Goal: Task Accomplishment & Management: Manage account settings

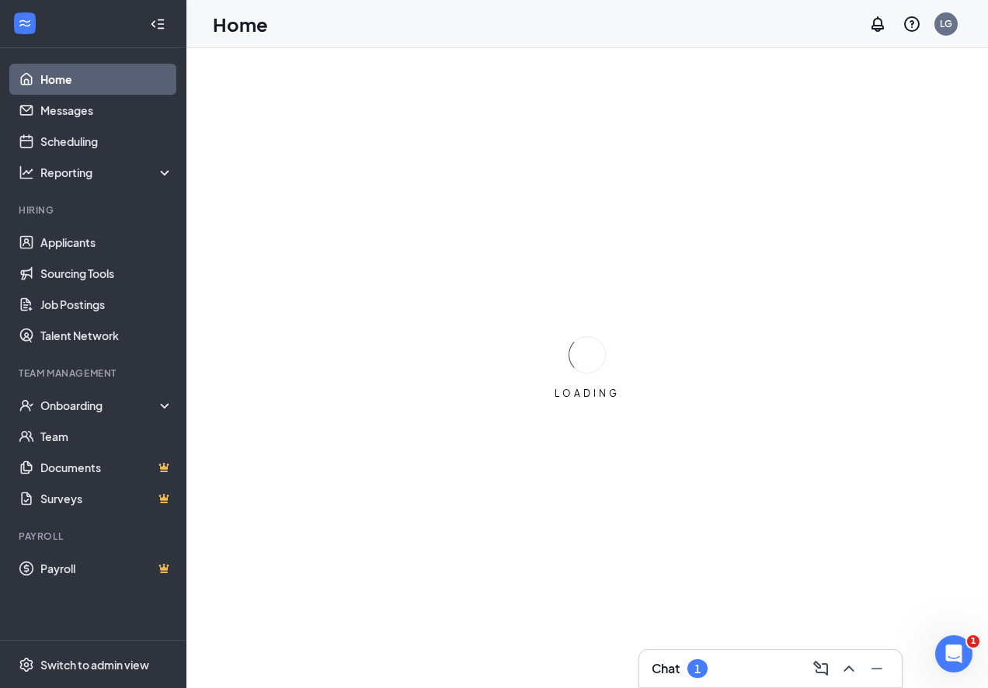
click at [687, 665] on div "Chat 1" at bounding box center [680, 669] width 56 height 19
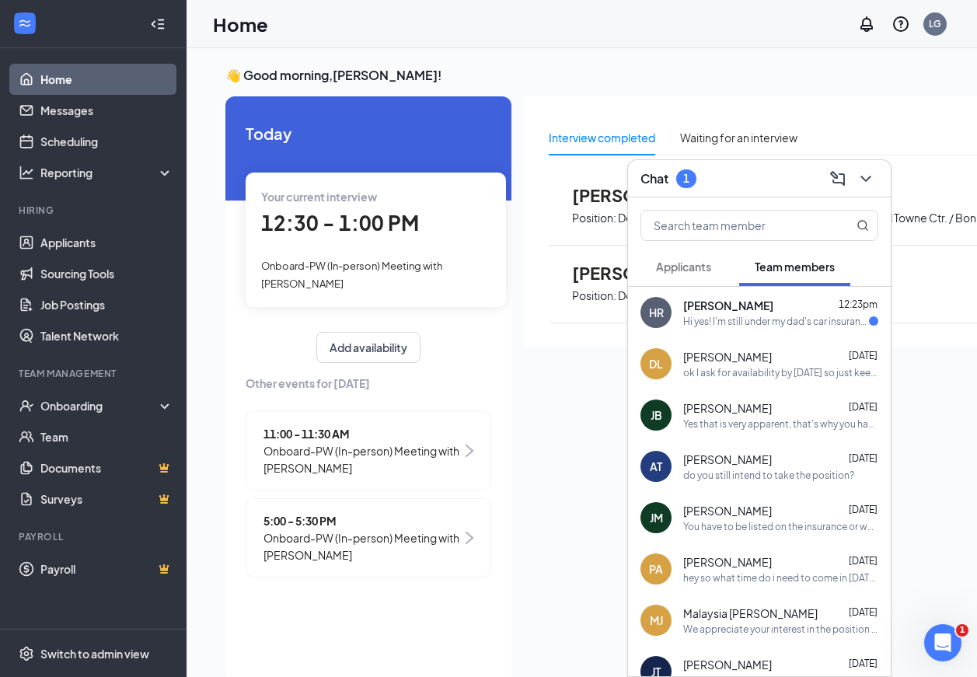
click at [703, 335] on div "HR [PERSON_NAME] 12:23pm Hi yes! I'm still under my dad's car insurance since I…" at bounding box center [759, 312] width 263 height 51
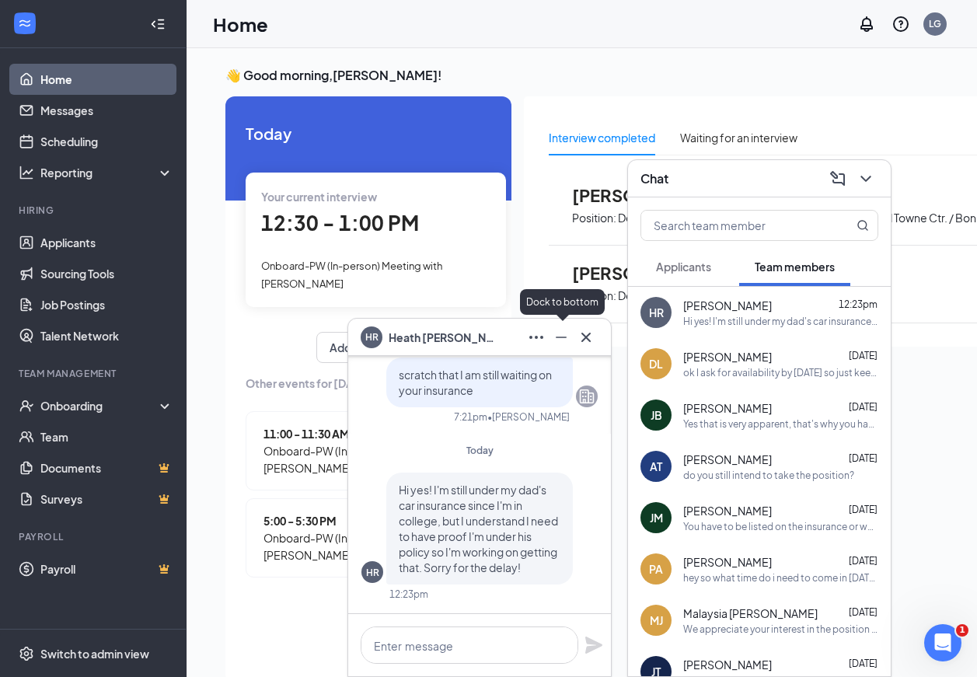
click at [562, 345] on icon "Minimize" at bounding box center [561, 337] width 19 height 19
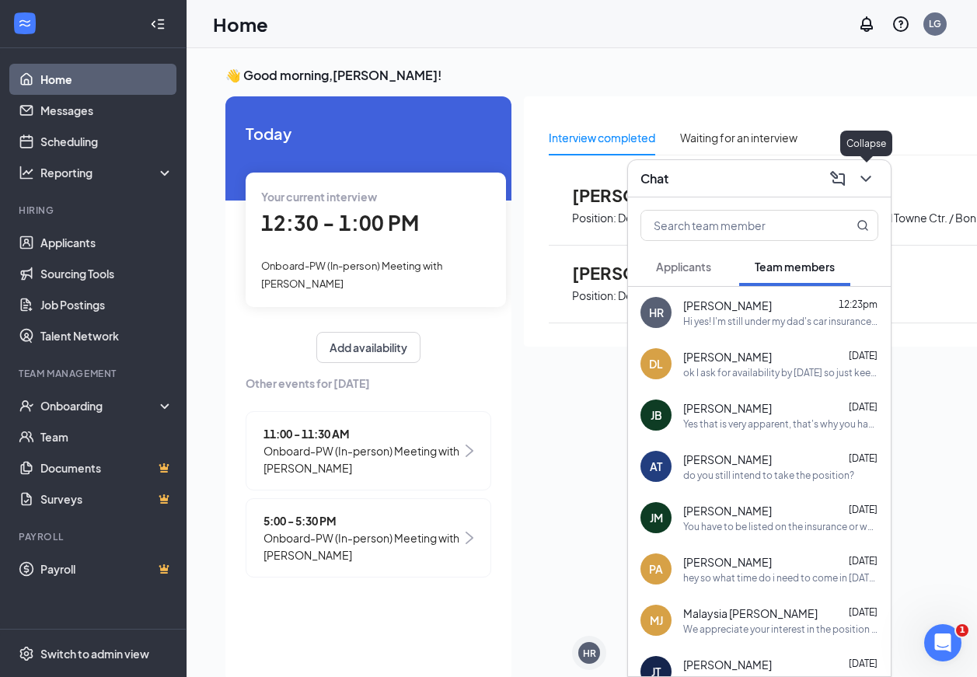
click at [862, 180] on icon "ChevronDown" at bounding box center [865, 178] width 19 height 19
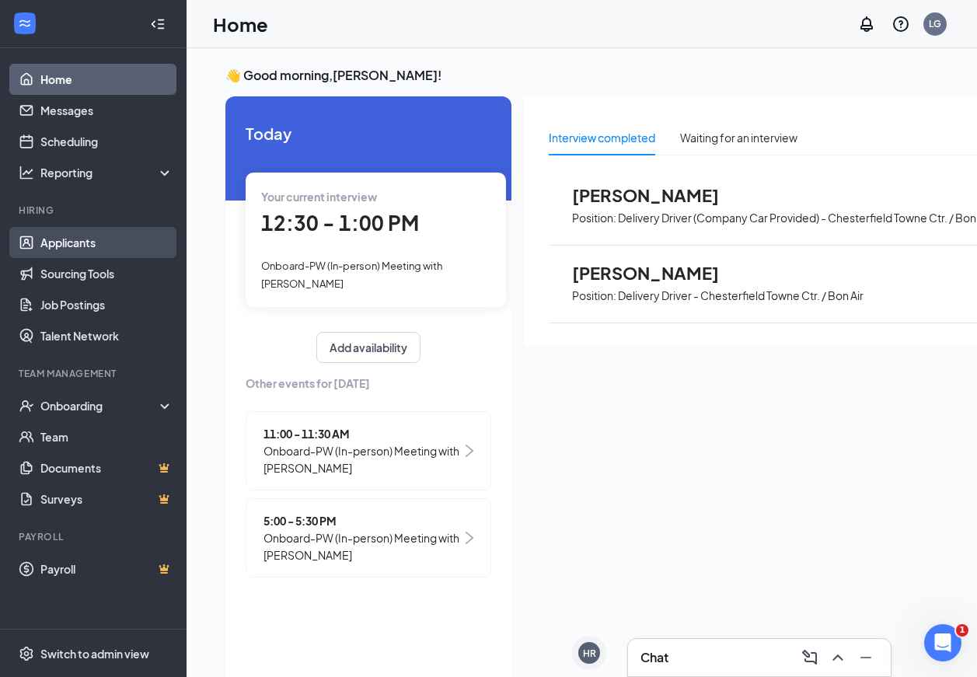
click at [95, 250] on link "Applicants" at bounding box center [106, 242] width 133 height 31
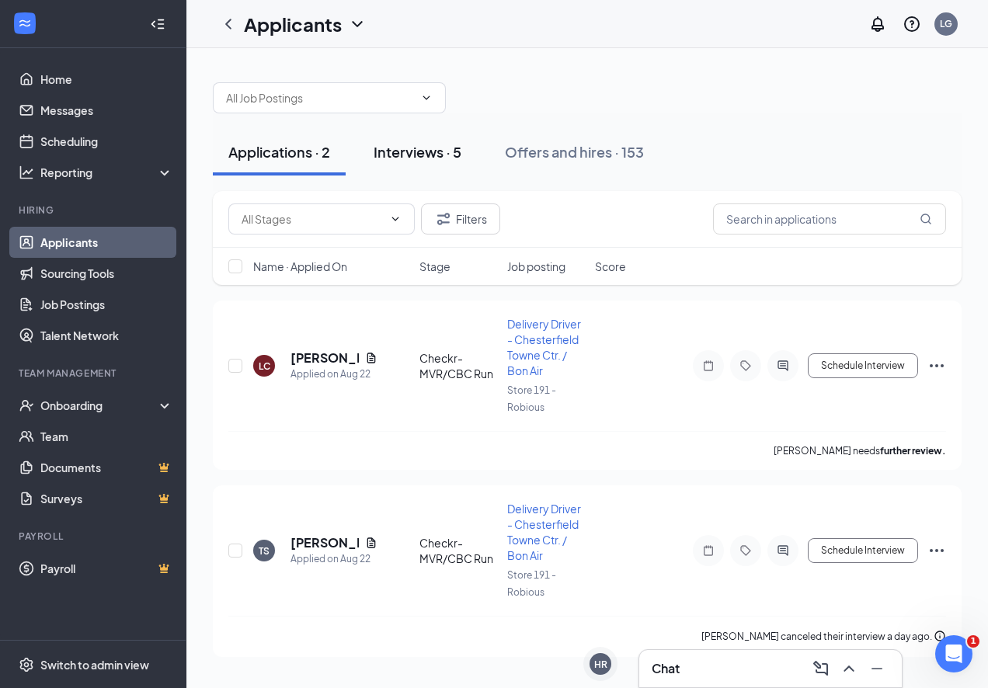
click at [427, 154] on div "Interviews · 5" at bounding box center [418, 151] width 88 height 19
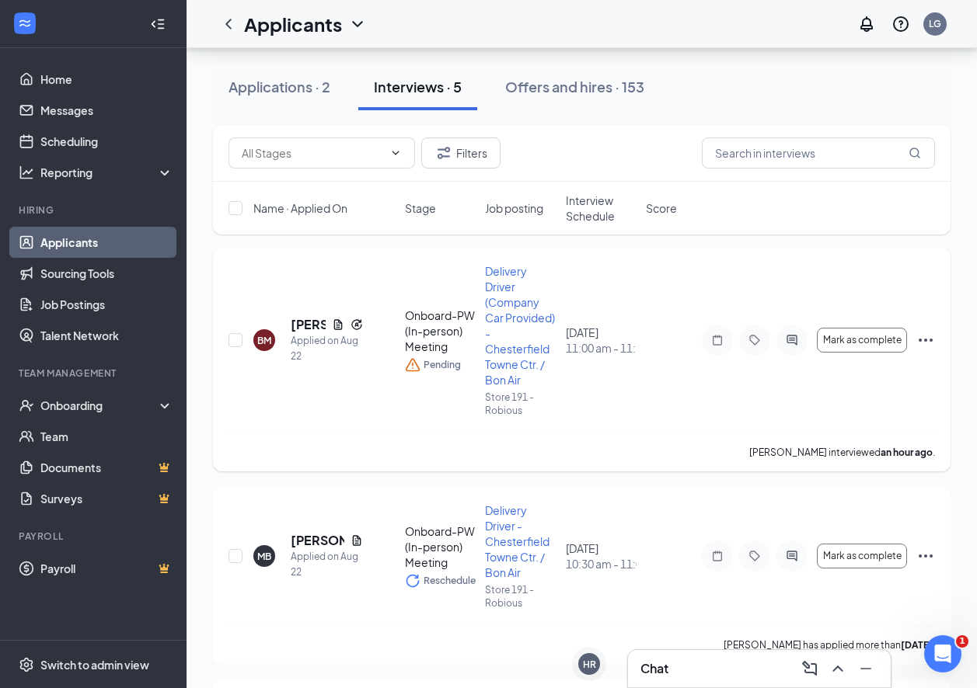
scroll to position [78, 0]
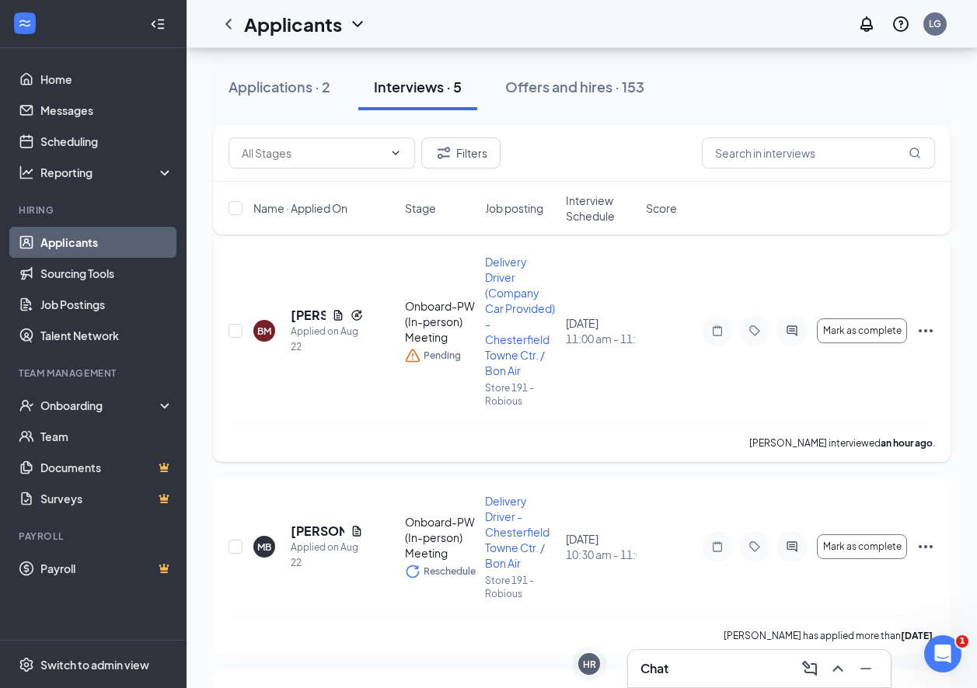
click at [925, 332] on icon "Ellipses" at bounding box center [925, 330] width 14 height 3
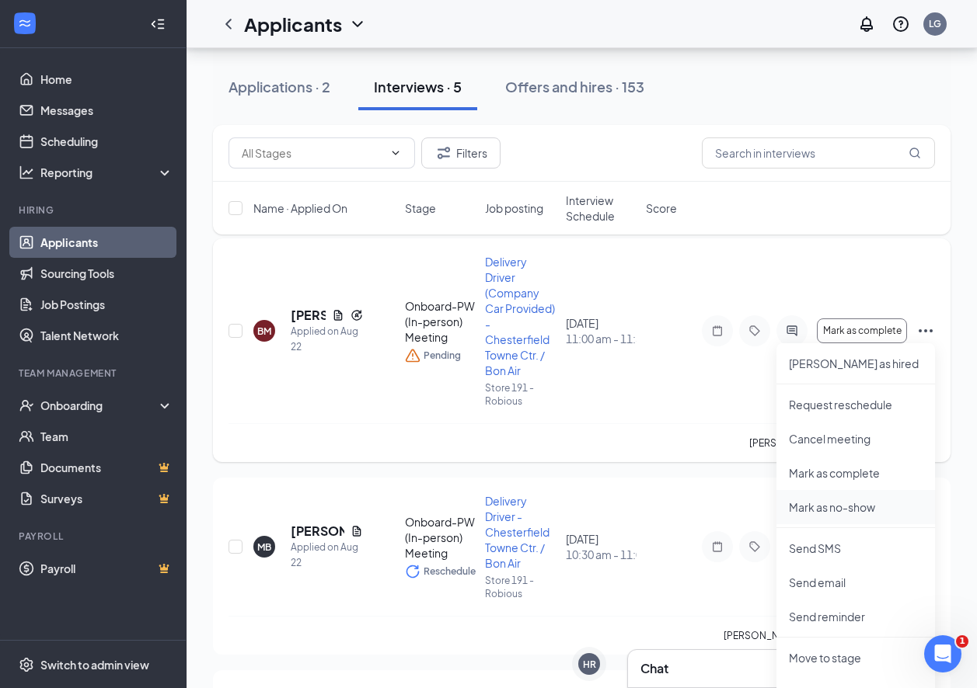
click at [838, 512] on p "Mark as no-show" at bounding box center [856, 508] width 134 height 16
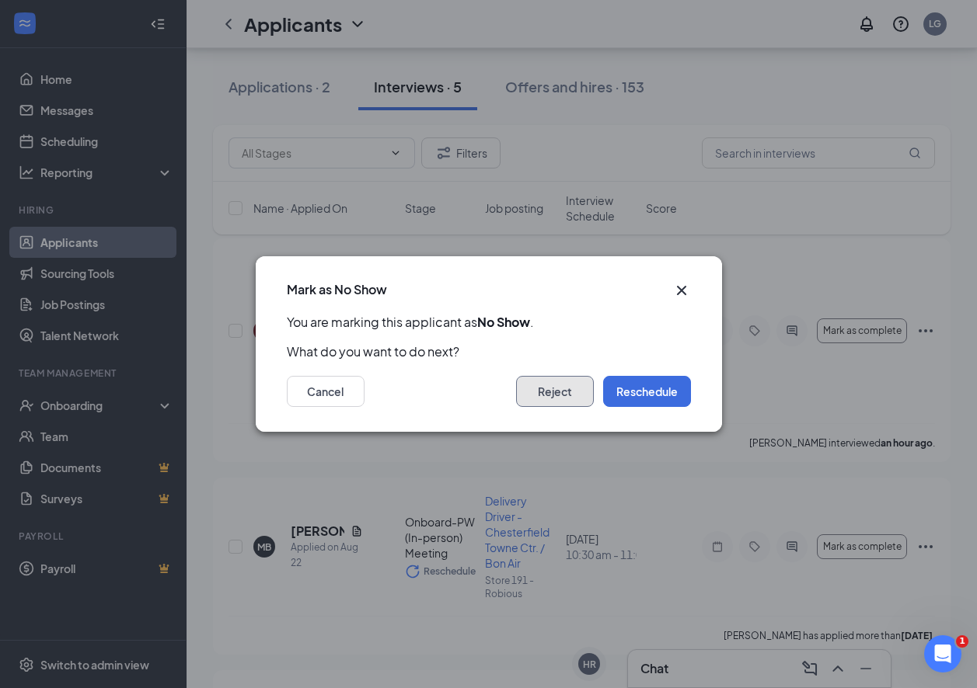
click at [569, 391] on button "Reject" at bounding box center [555, 391] width 78 height 31
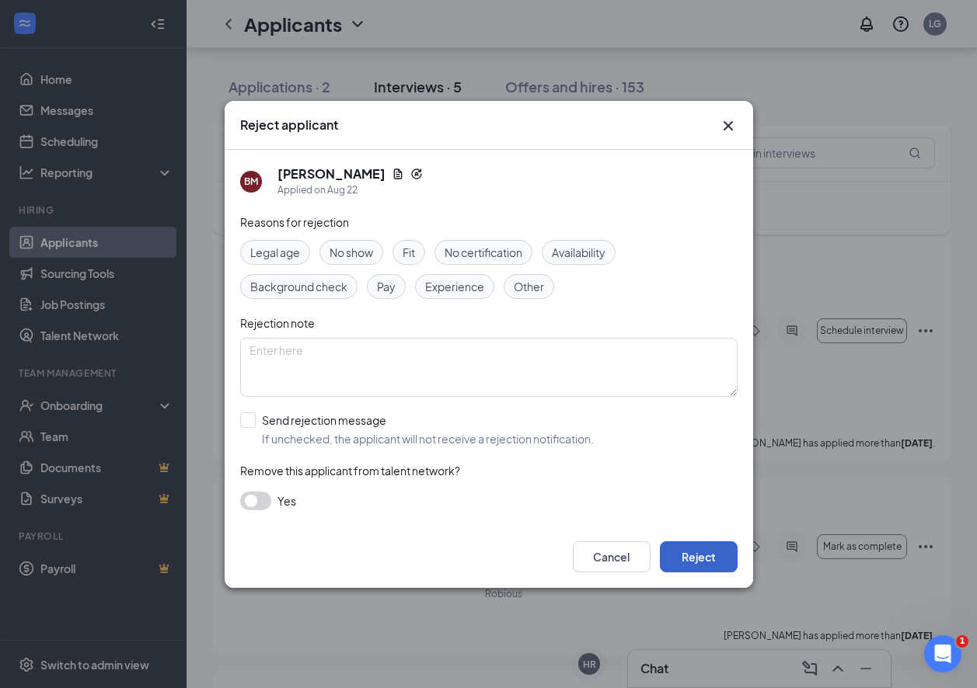
drag, startPoint x: 715, startPoint y: 548, endPoint x: 712, endPoint y: 521, distance: 28.1
click at [713, 546] on button "Reject" at bounding box center [699, 557] width 78 height 31
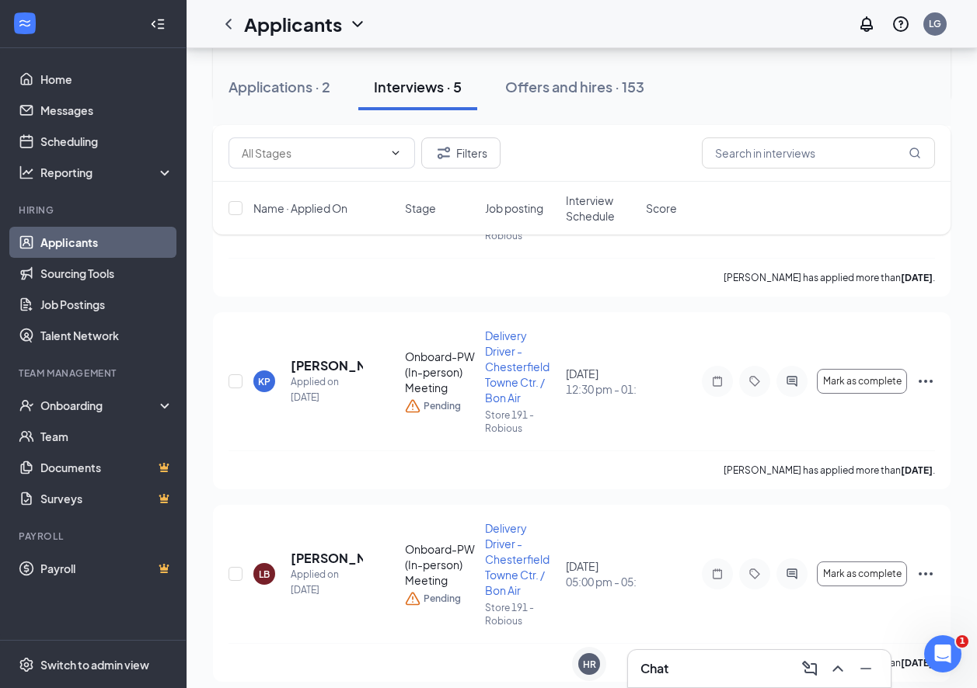
scroll to position [402, 0]
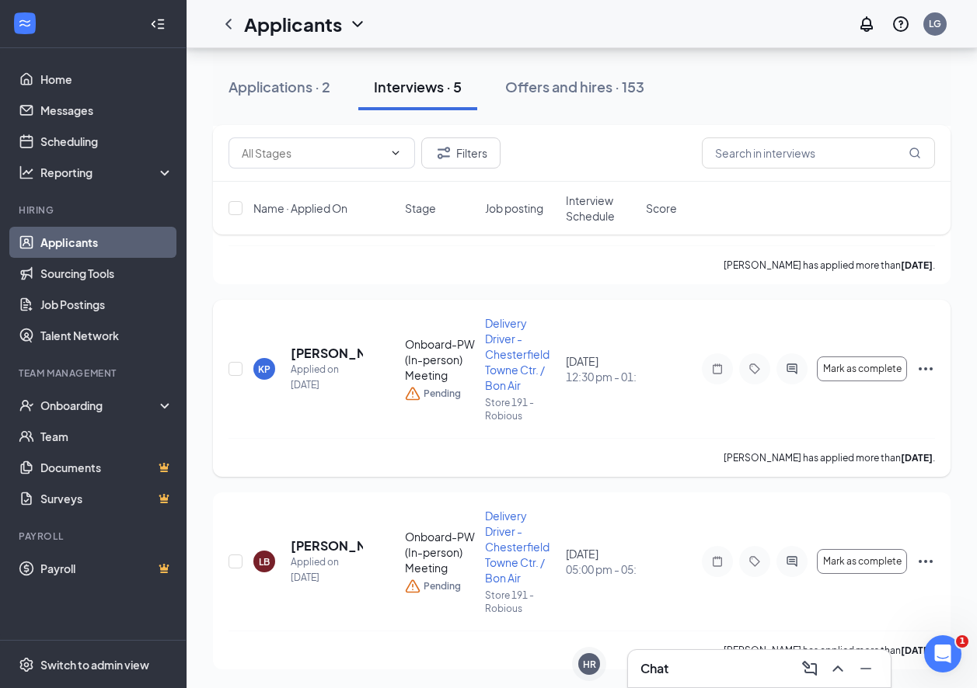
click at [930, 374] on icon "Ellipses" at bounding box center [925, 369] width 19 height 19
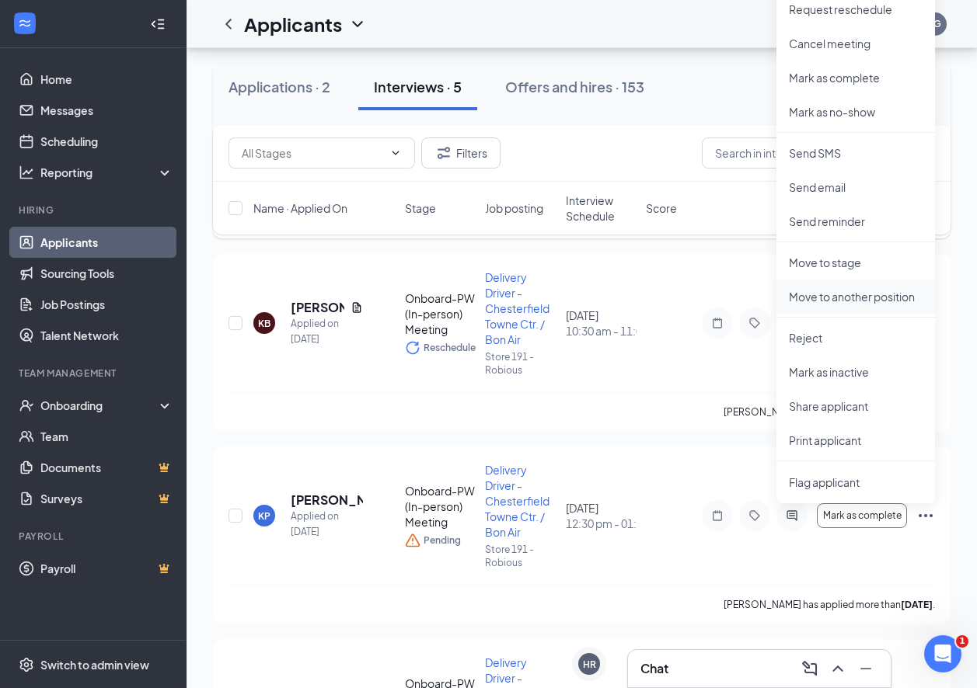
scroll to position [246, 0]
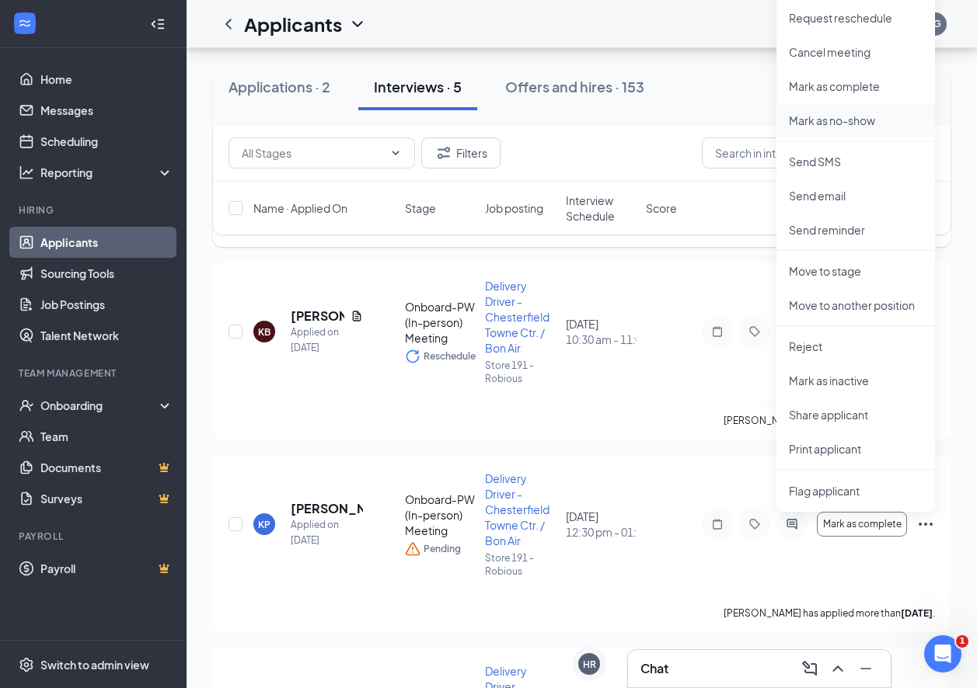
click at [862, 123] on p "Mark as no-show" at bounding box center [856, 121] width 134 height 16
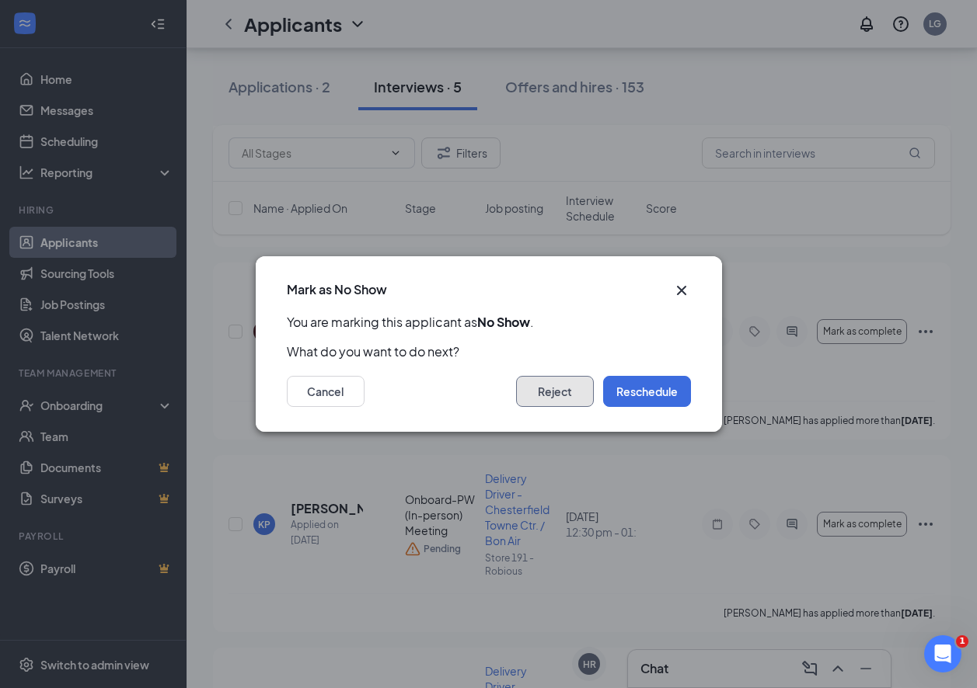
click at [545, 389] on button "Reject" at bounding box center [555, 391] width 78 height 31
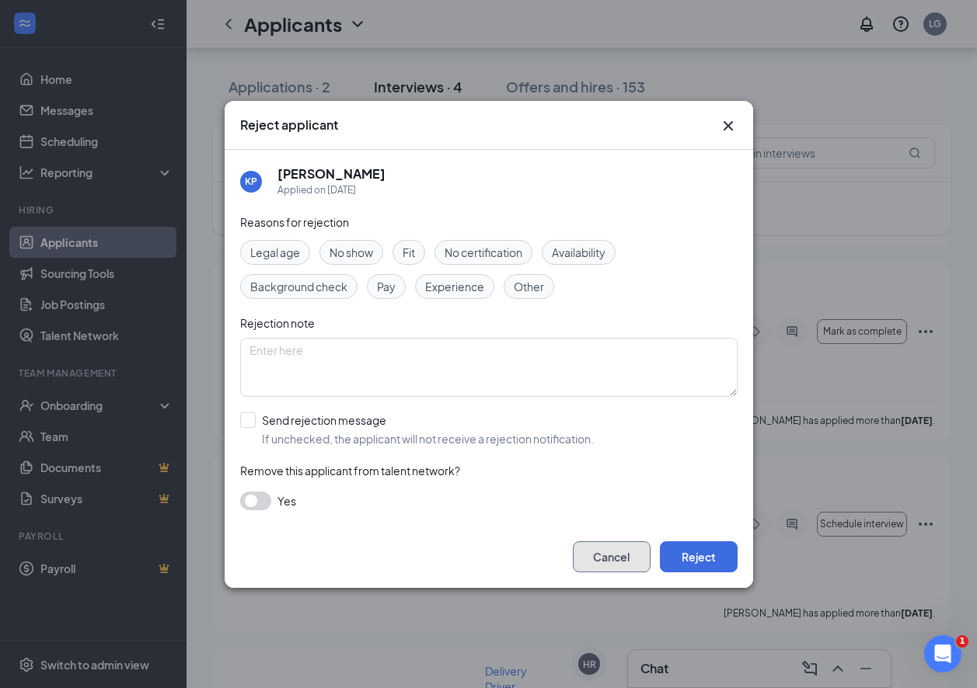
click at [619, 554] on button "Cancel" at bounding box center [612, 557] width 78 height 31
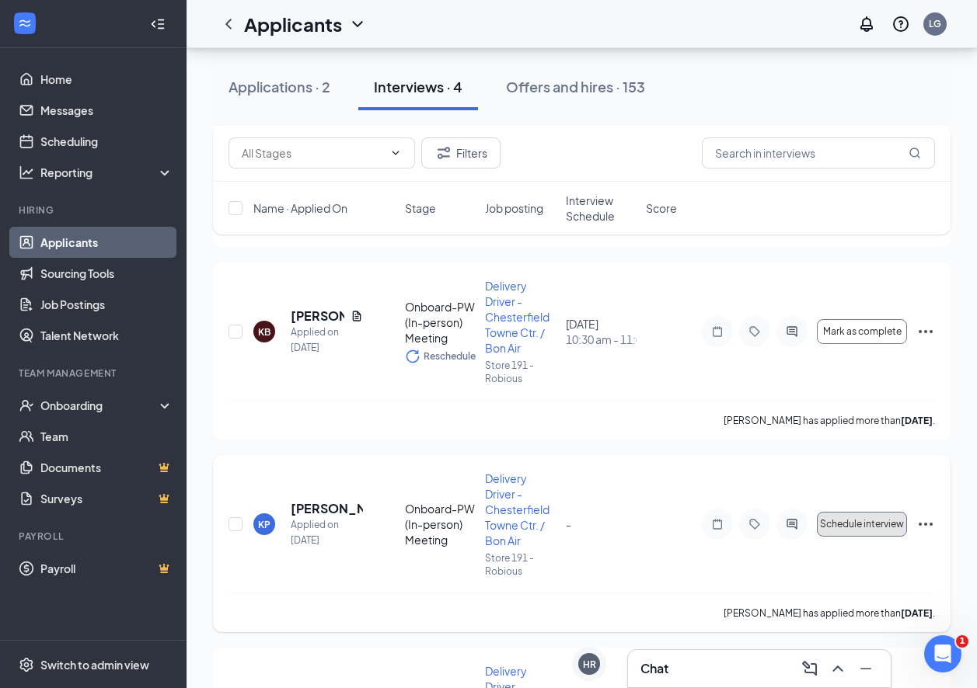
click at [873, 533] on button "Schedule interview" at bounding box center [862, 524] width 90 height 25
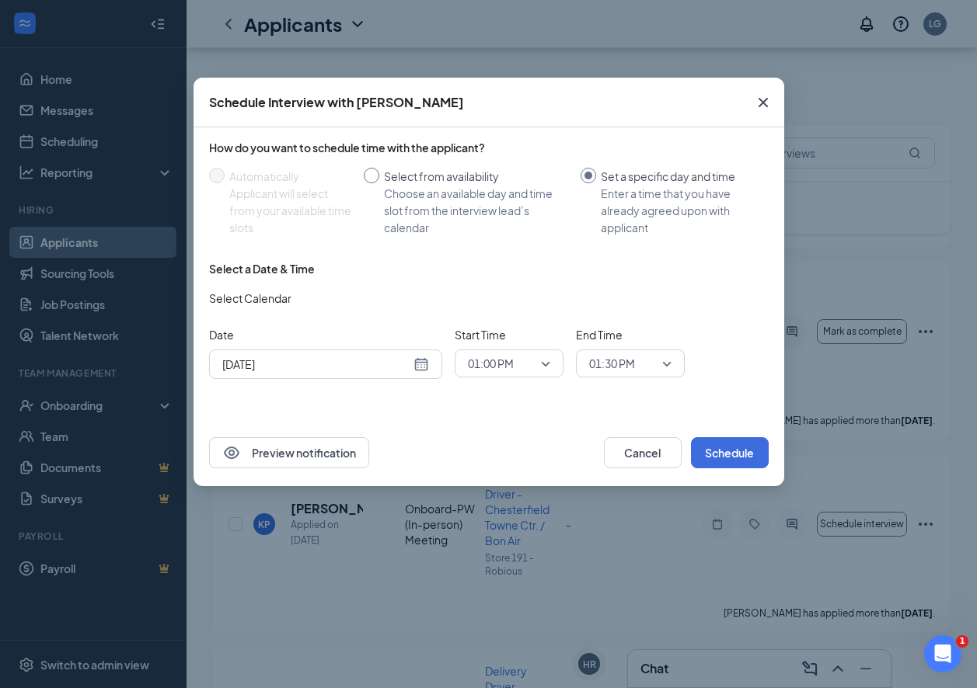
click at [404, 194] on div "Choose an available day and time slot from the interview lead’s calendar" at bounding box center [476, 210] width 184 height 51
click at [379, 183] on input "Select from availability Choose an available day and time slot from the intervi…" at bounding box center [372, 176] width 16 height 16
radio input "true"
radio input "false"
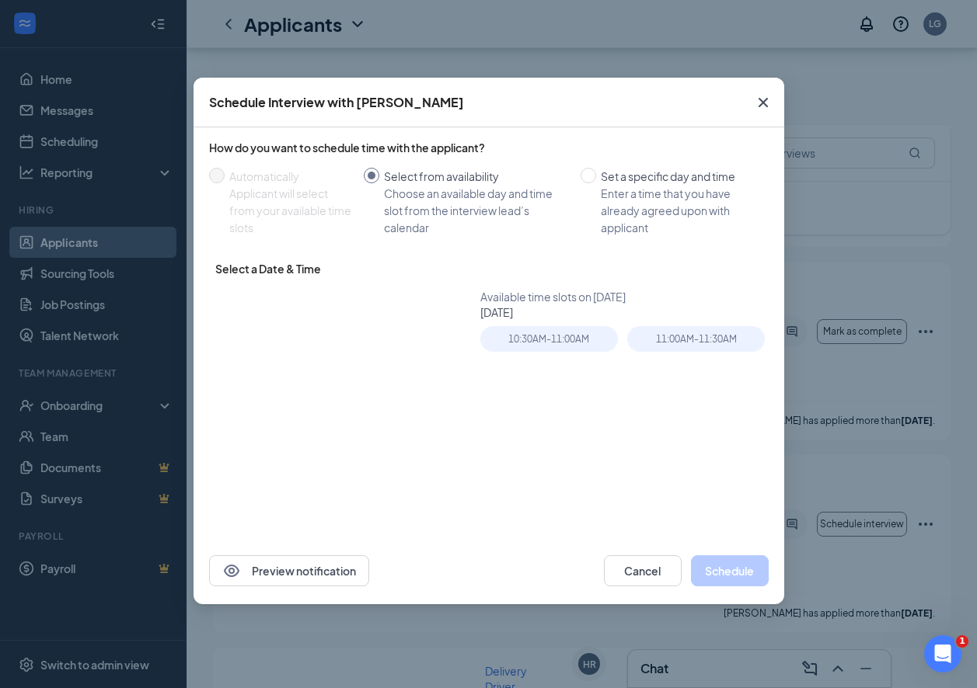
type input "[DATE]"
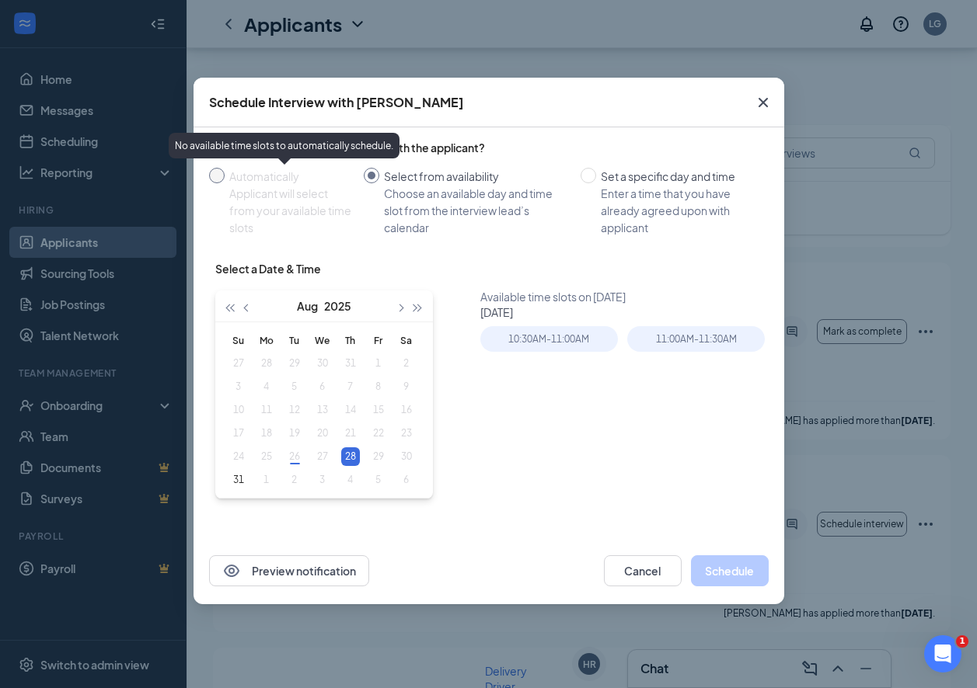
click at [270, 183] on div "Automatically" at bounding box center [290, 176] width 122 height 17
click at [765, 99] on icon "Cross" at bounding box center [763, 102] width 19 height 19
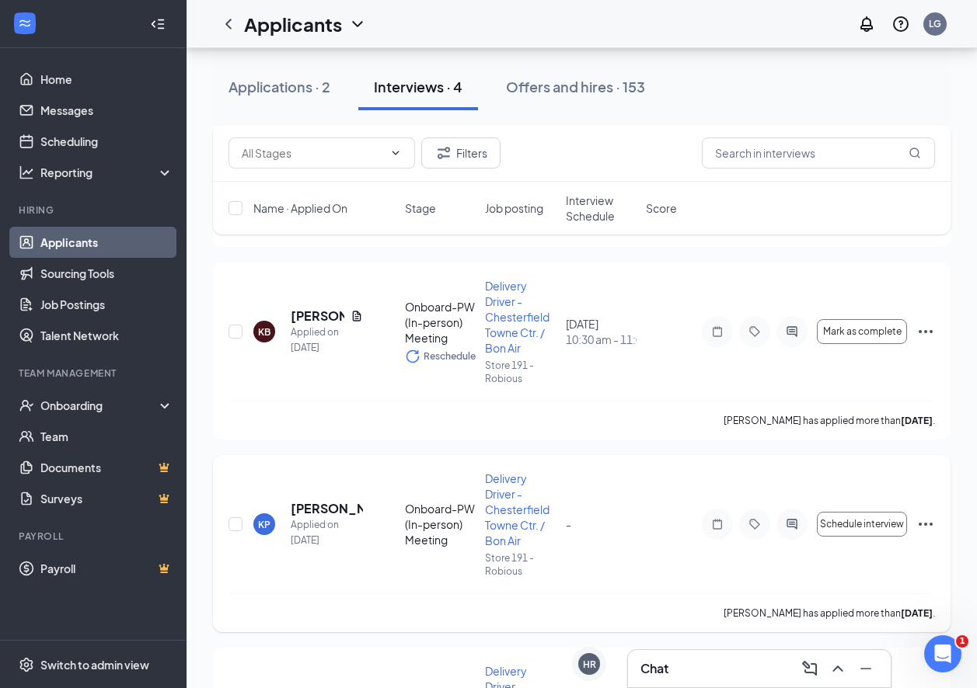
click at [932, 526] on icon "Ellipses" at bounding box center [925, 524] width 19 height 19
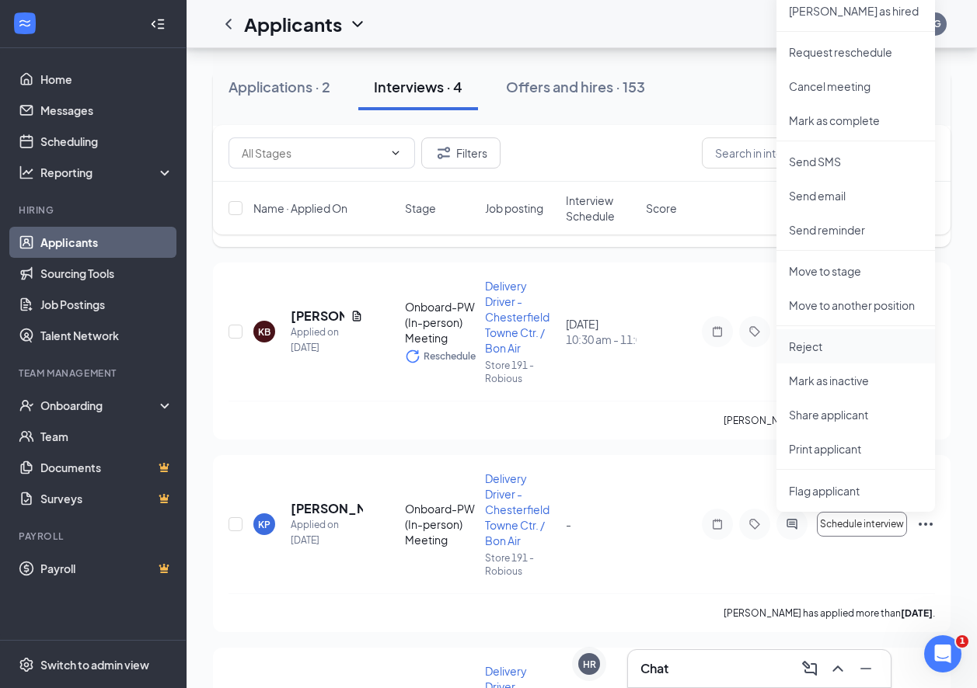
click at [810, 358] on li "Reject" at bounding box center [855, 346] width 158 height 34
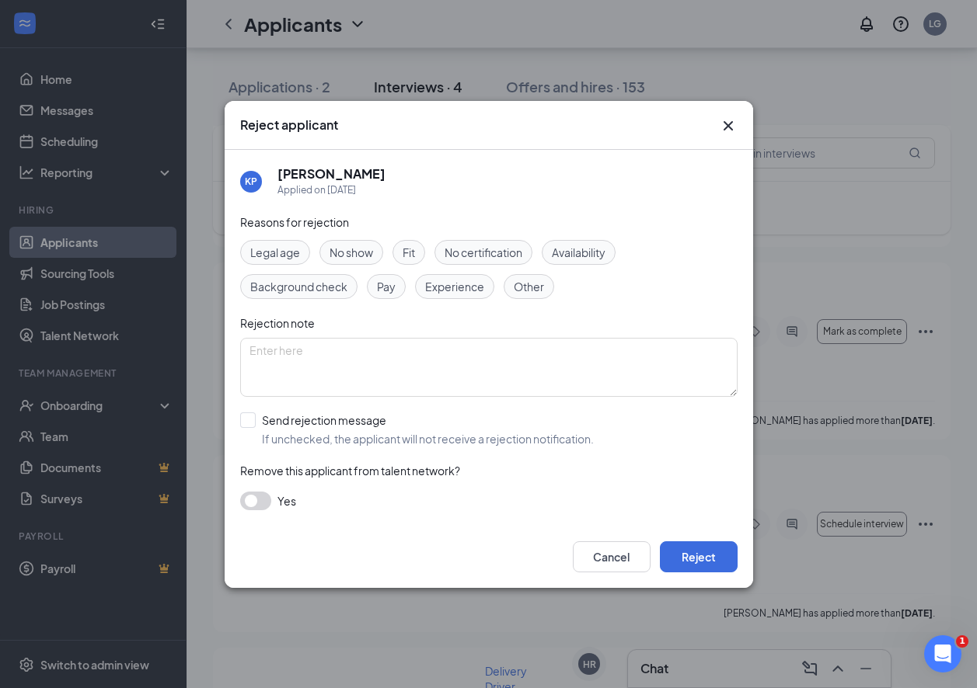
click at [371, 255] on span "No show" at bounding box center [351, 252] width 44 height 17
click at [672, 552] on button "Reject" at bounding box center [699, 557] width 78 height 31
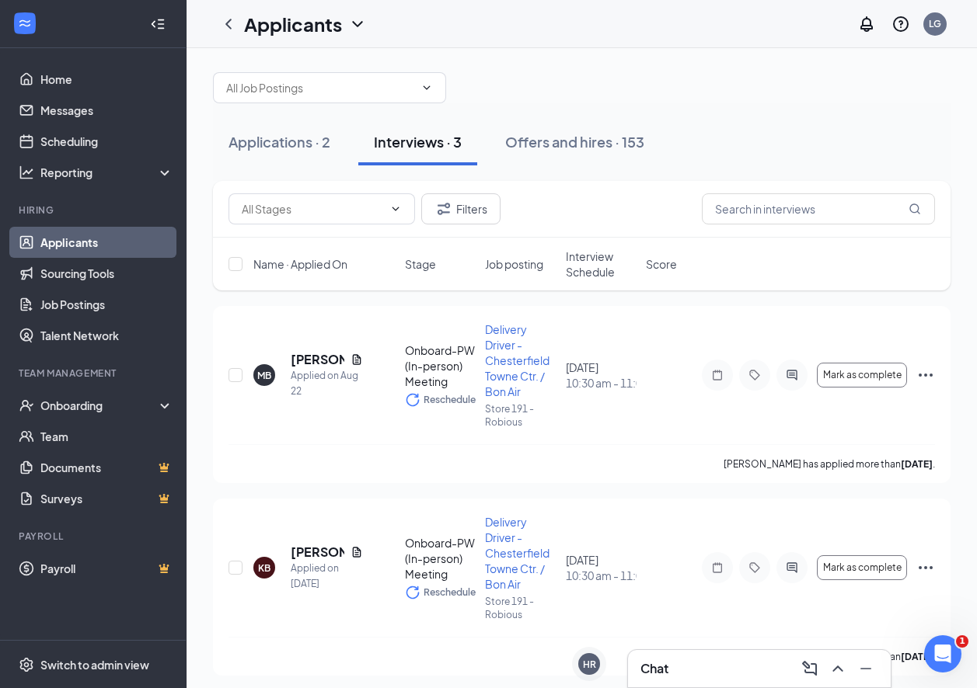
scroll to position [0, 0]
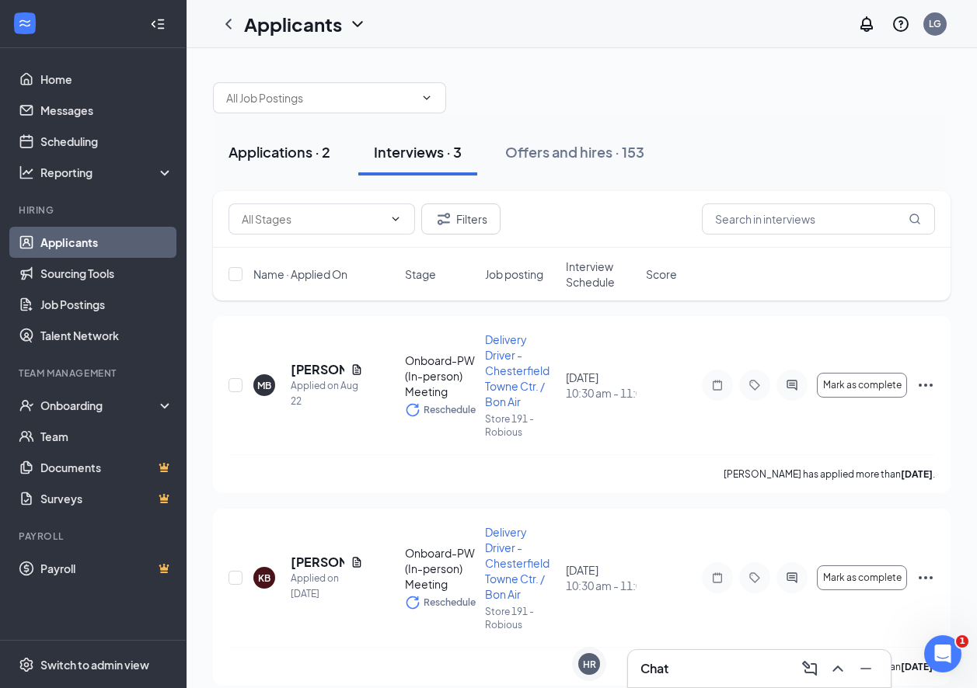
click at [310, 148] on div "Applications · 2" at bounding box center [279, 151] width 102 height 19
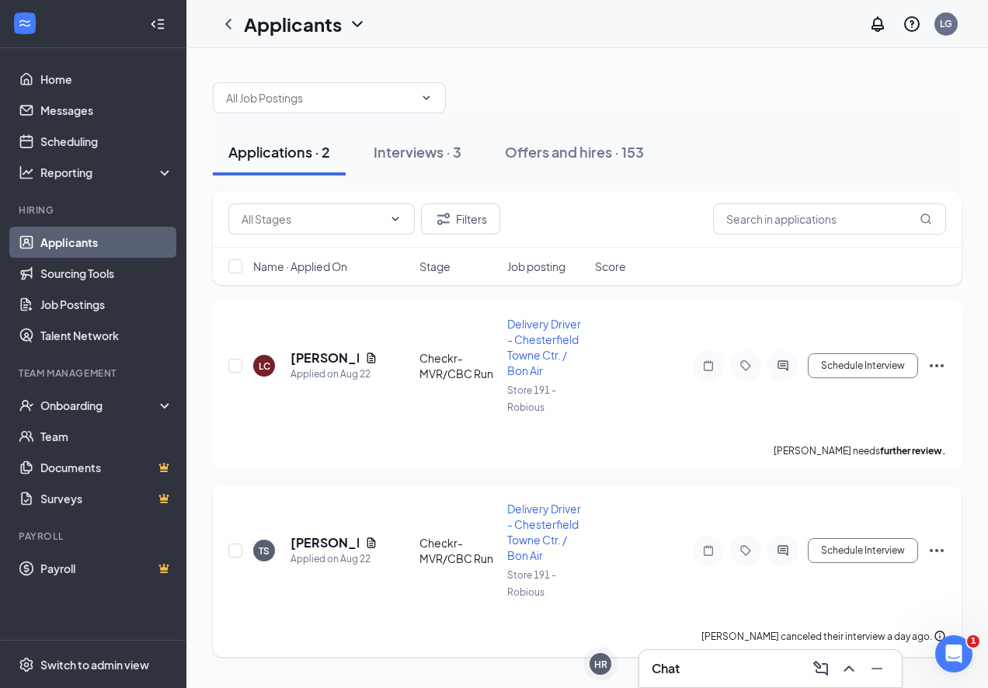
click at [932, 551] on icon "Ellipses" at bounding box center [937, 550] width 14 height 3
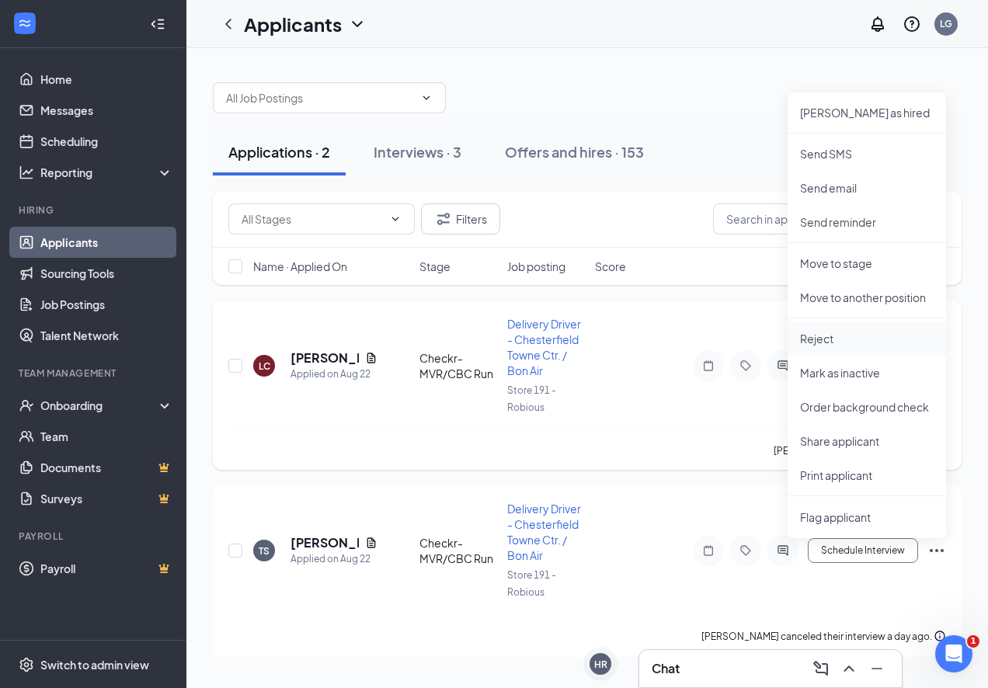
click at [834, 340] on p "Reject" at bounding box center [867, 339] width 134 height 16
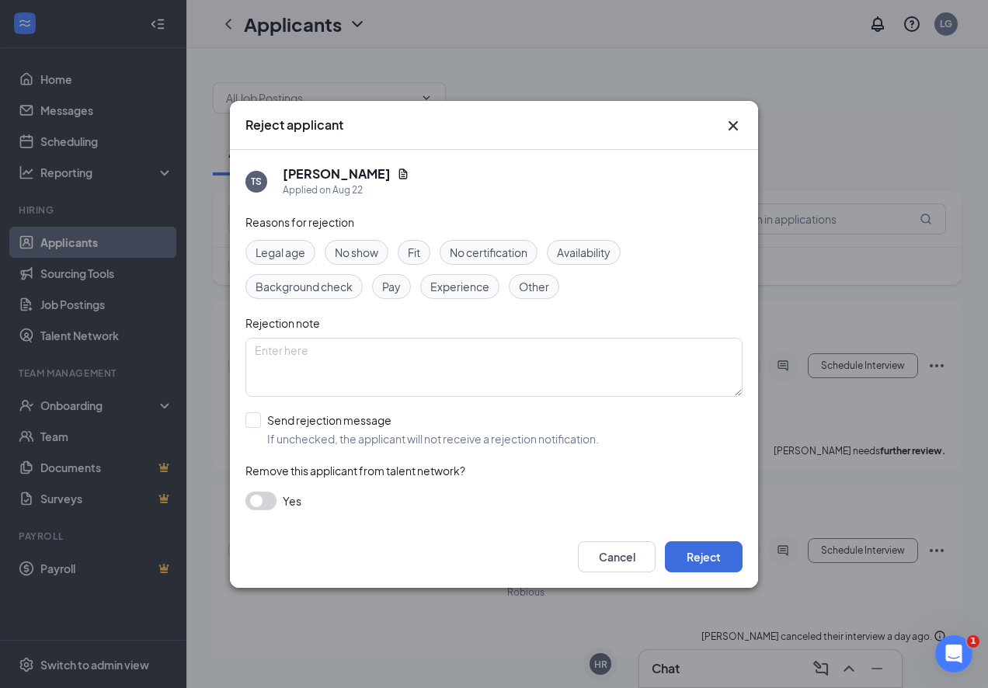
click at [364, 250] on span "No show" at bounding box center [357, 252] width 44 height 17
click at [691, 564] on button "Reject" at bounding box center [704, 557] width 78 height 31
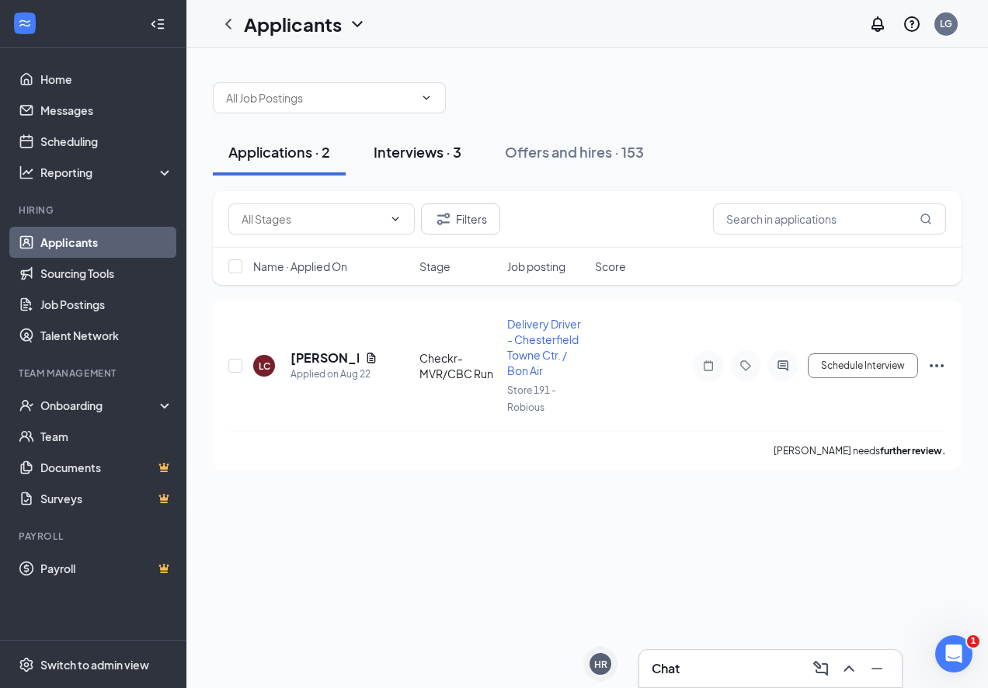
click at [419, 148] on div "Interviews · 3" at bounding box center [418, 151] width 88 height 19
